Goal: Task Accomplishment & Management: Use online tool/utility

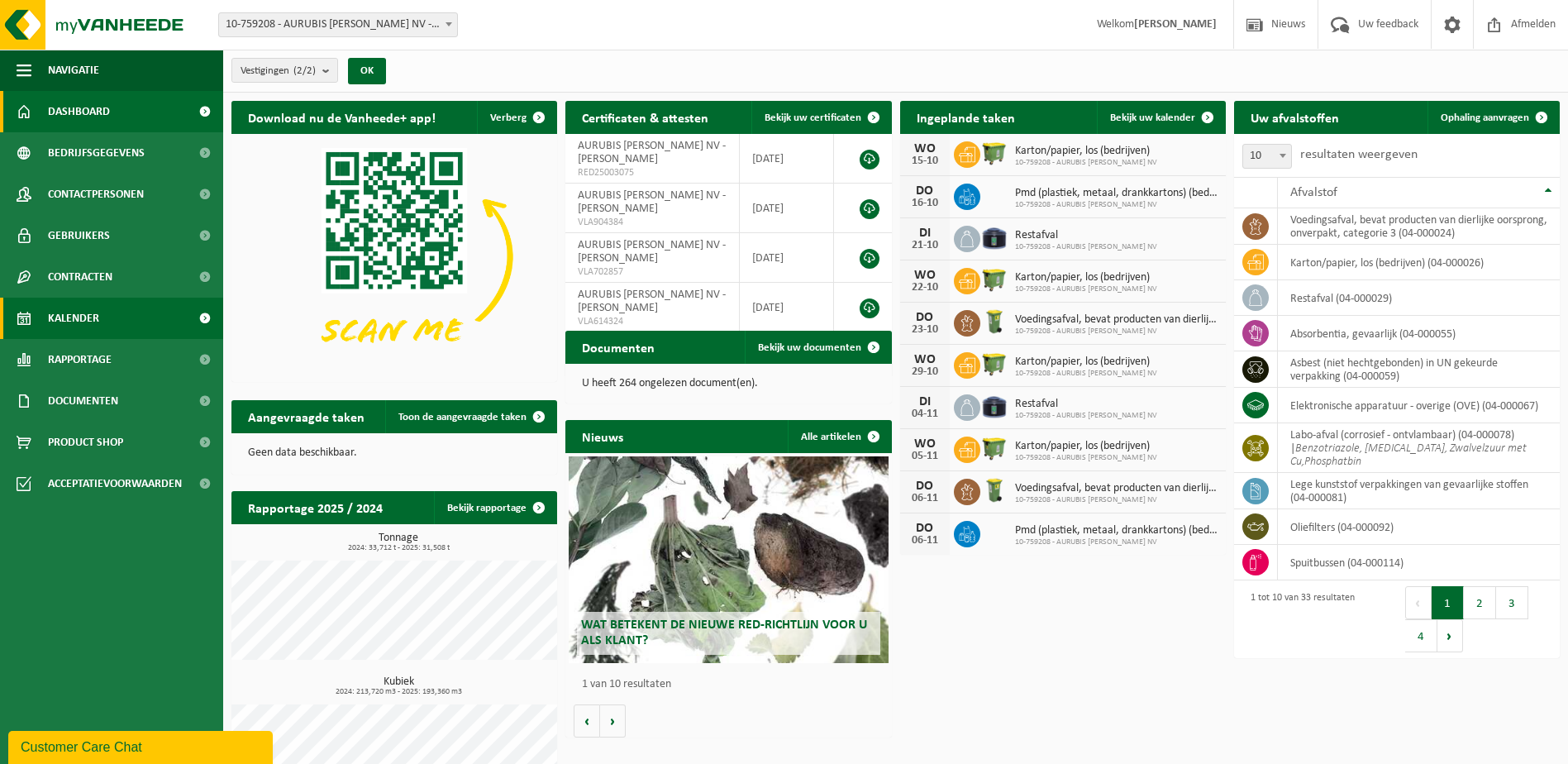
click at [89, 308] on span "Kalender" at bounding box center [74, 318] width 52 height 41
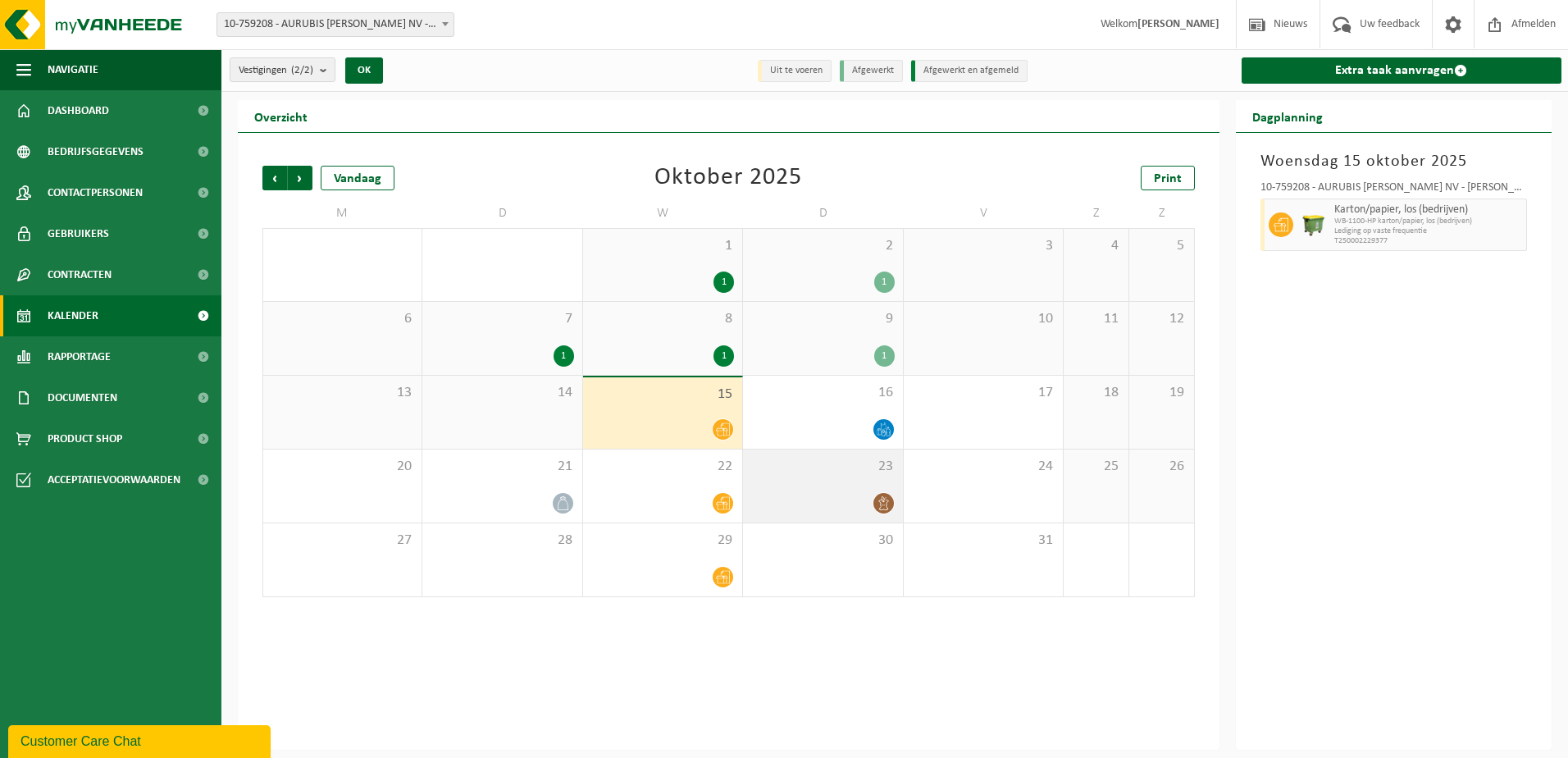
click at [810, 469] on span "23" at bounding box center [822, 466] width 142 height 18
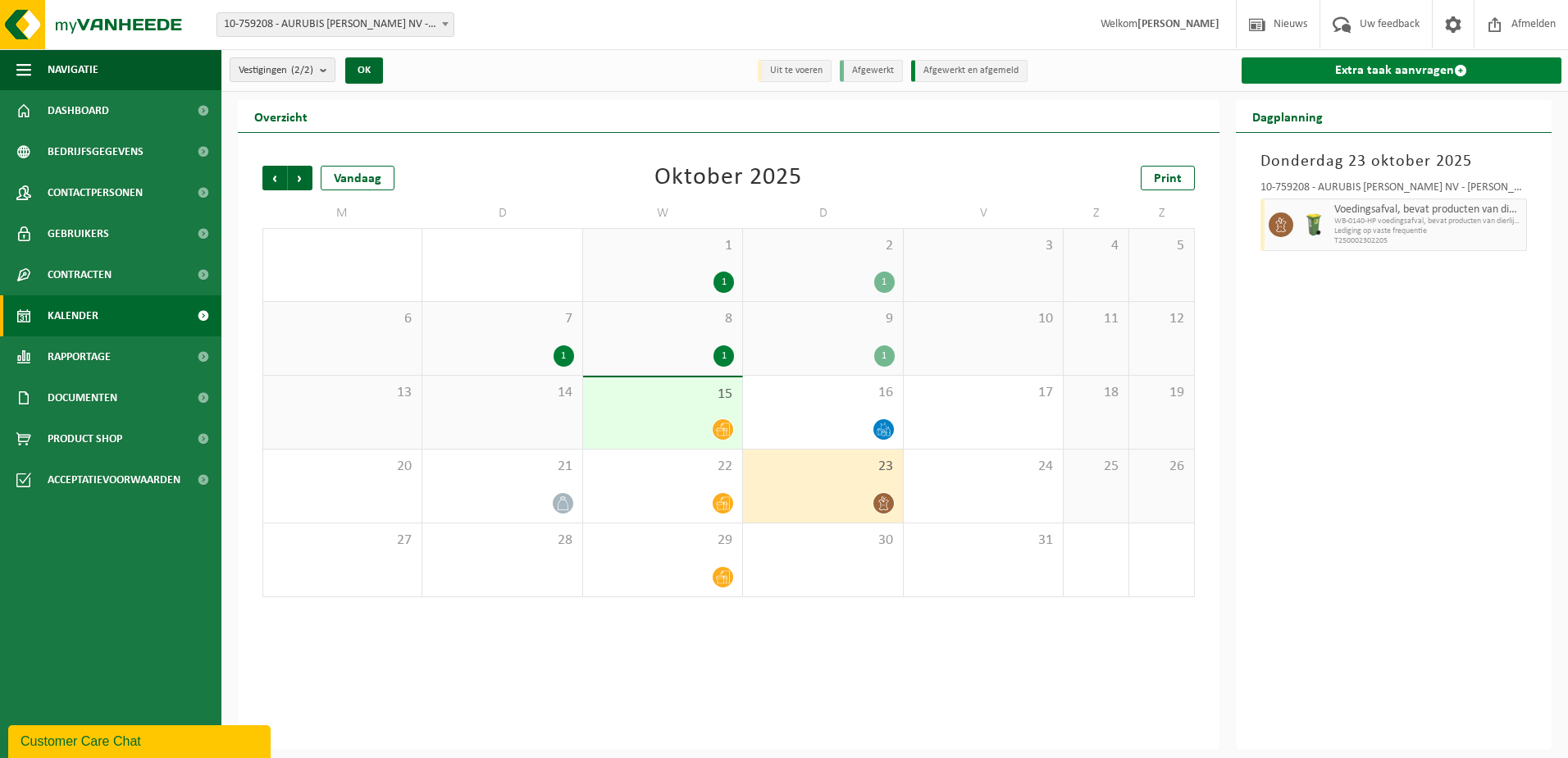
click at [1353, 69] on link "Extra taak aanvragen" at bounding box center [1401, 70] width 320 height 26
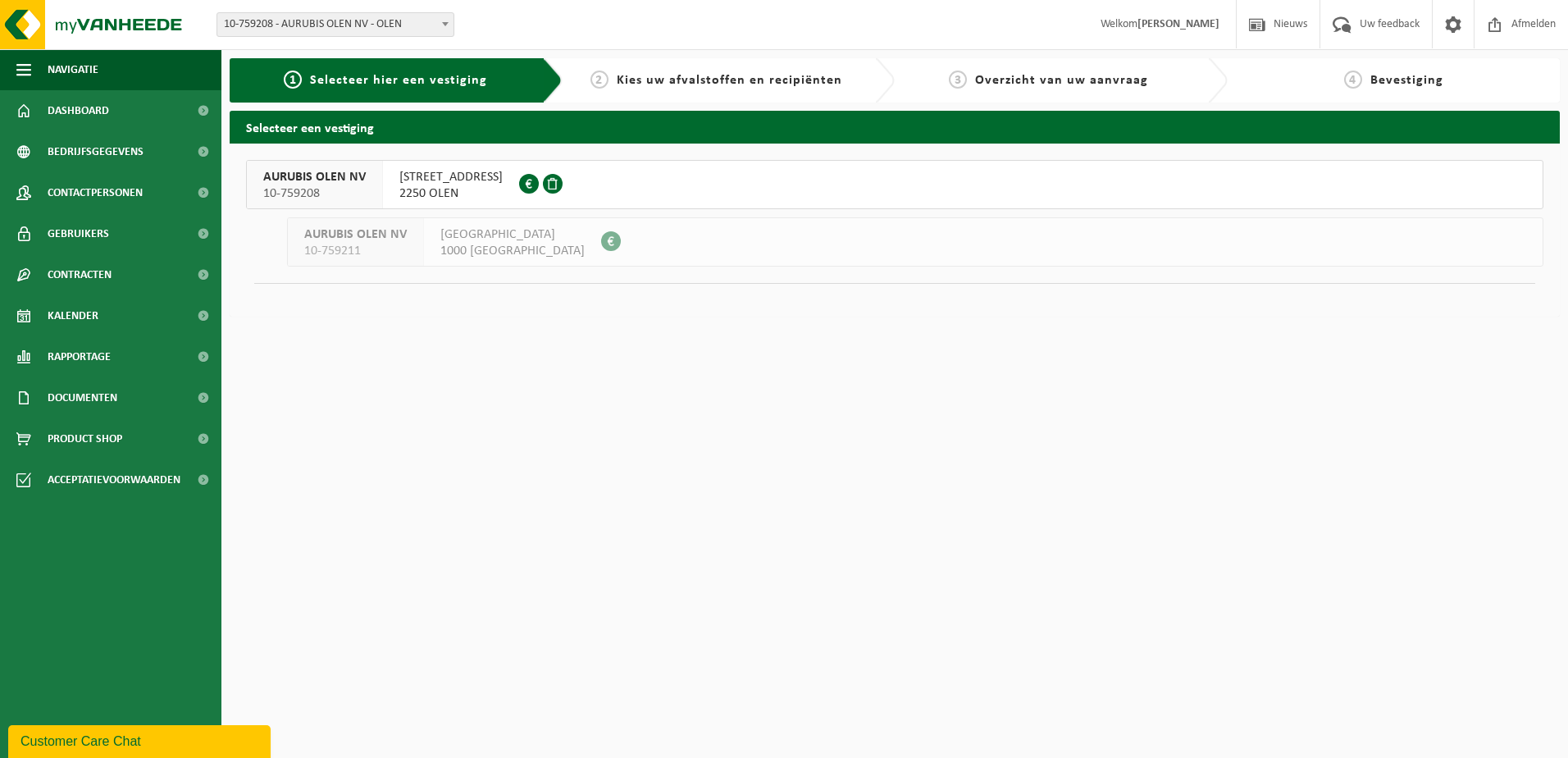
click at [519, 168] on div "[STREET_ADDRESS] 0873.533.993" at bounding box center [451, 184] width 136 height 48
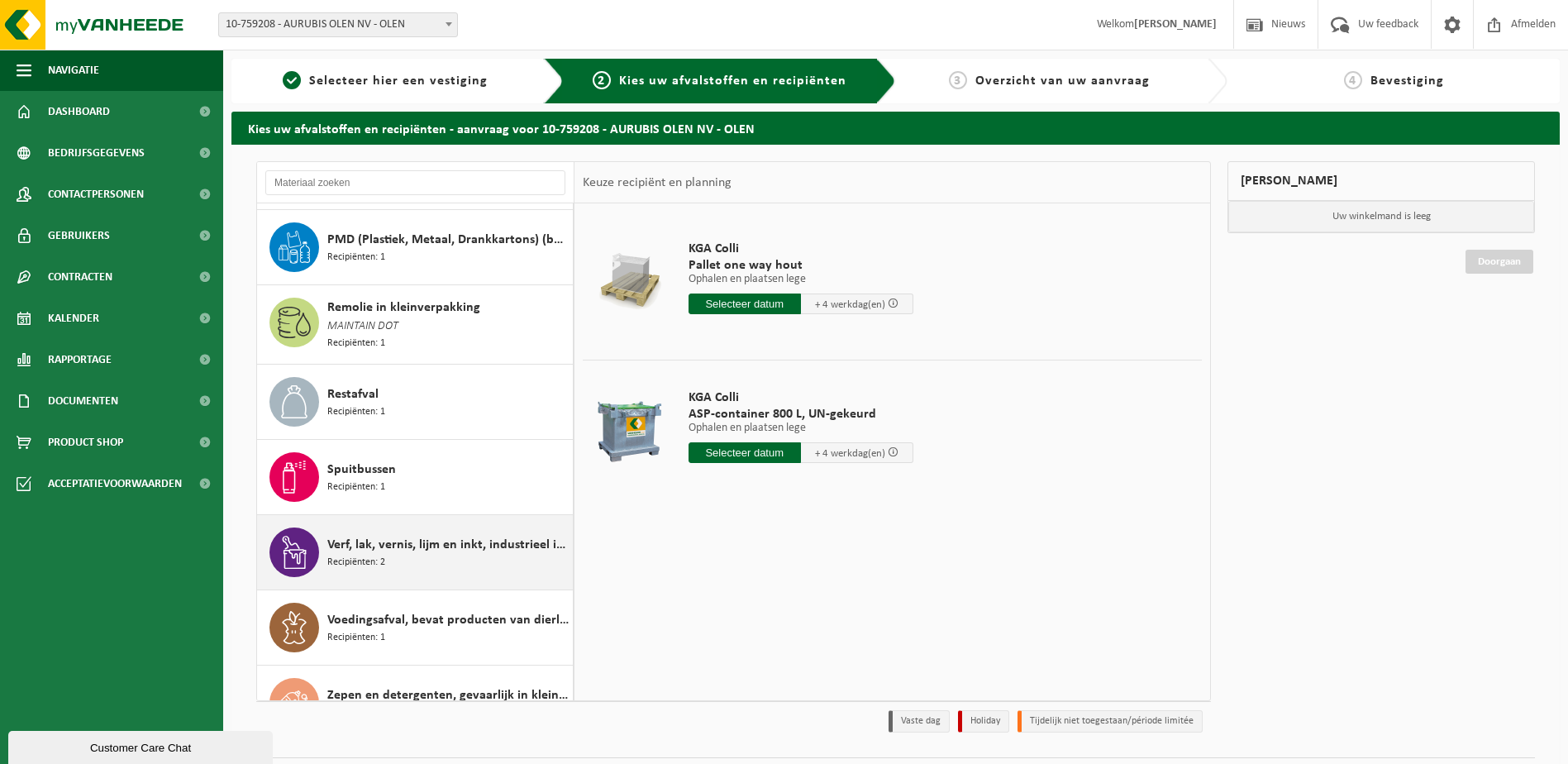
click at [402, 535] on span "Verf, lak, vernis, lijm en inkt, industrieel in kleinverpakking" at bounding box center [448, 544] width 242 height 20
